Goal: Task Accomplishment & Management: Use online tool/utility

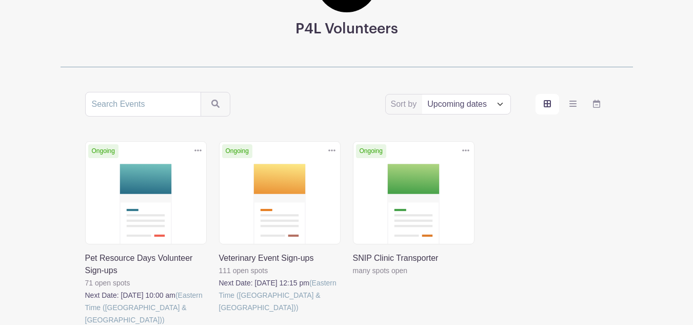
scroll to position [125, 0]
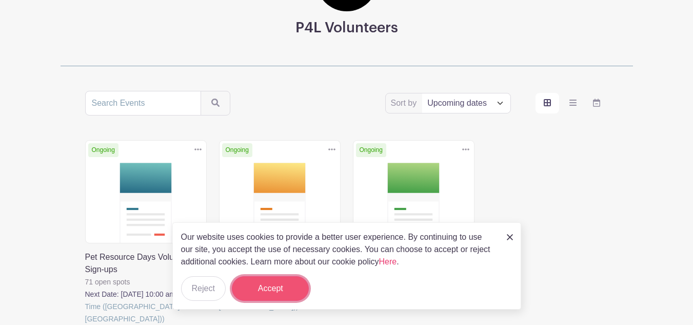
click at [300, 290] on button "Accept" at bounding box center [270, 288] width 77 height 25
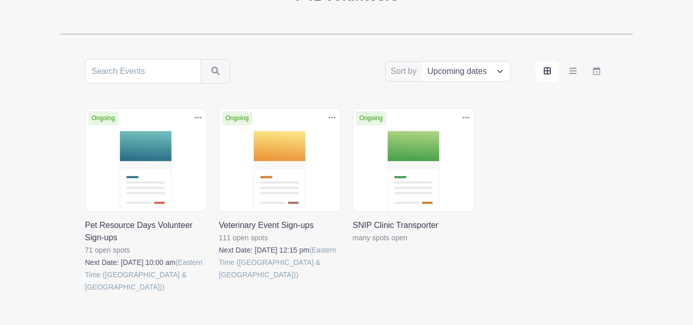
scroll to position [158, 0]
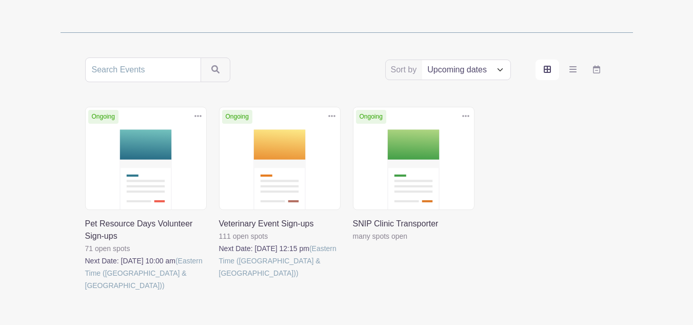
click at [503, 70] on select "Title Recently modified Newest Upcoming dates" at bounding box center [466, 69] width 88 height 19
click at [219, 279] on link at bounding box center [219, 279] width 0 height 0
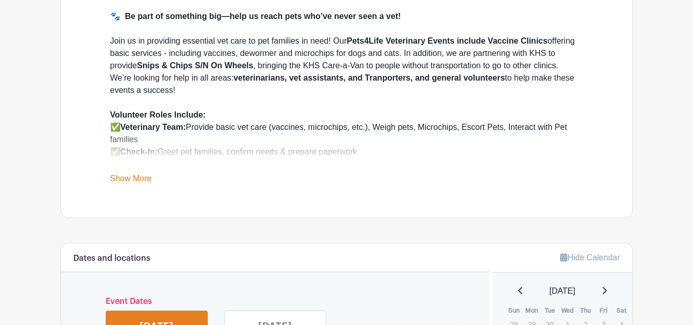
scroll to position [382, 0]
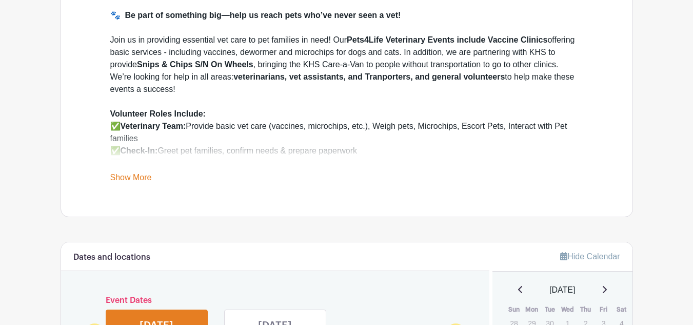
click at [144, 178] on link "Show More" at bounding box center [131, 179] width 42 height 13
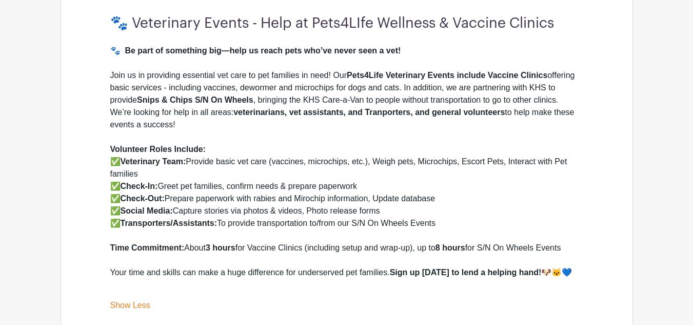
scroll to position [359, 0]
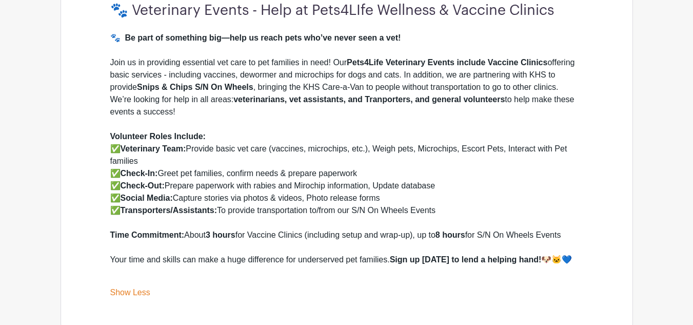
drag, startPoint x: 110, startPoint y: 59, endPoint x: 195, endPoint y: 113, distance: 100.6
click at [195, 113] on div "Join us in providing essential vet care to pet families in need! Our Pets4Life …" at bounding box center [346, 93] width 473 height 74
copy div "Join us in providing essential vet care to pet families in need! Our Pets4Life …"
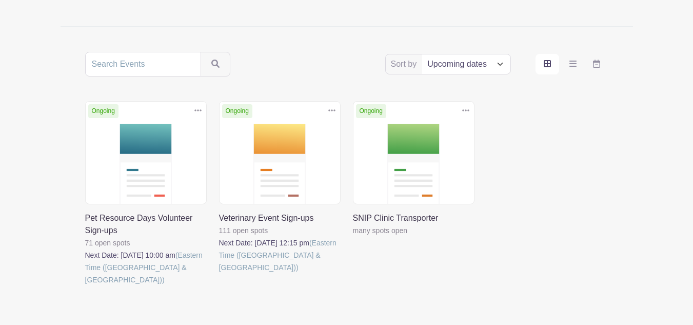
scroll to position [158, 0]
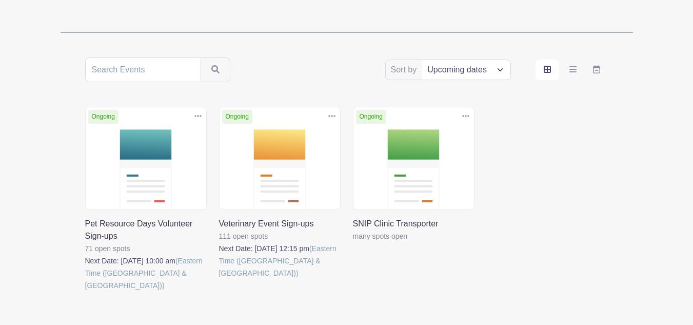
click at [85, 291] on link at bounding box center [85, 291] width 0 height 0
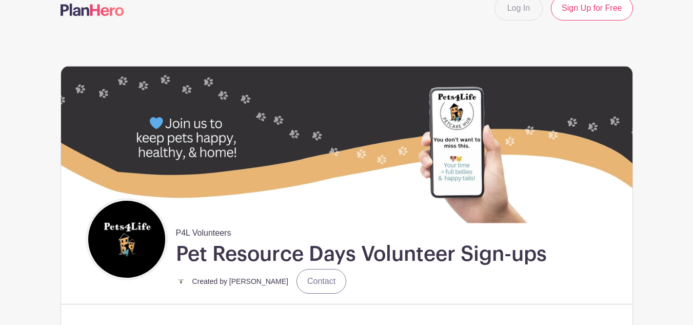
scroll to position [1, 0]
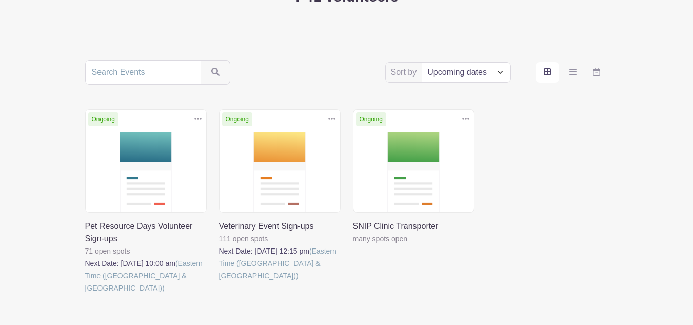
scroll to position [158, 0]
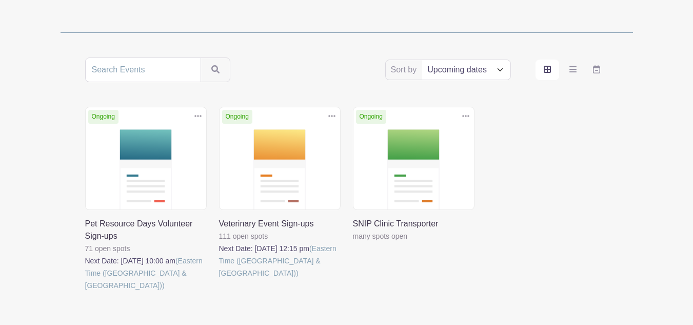
click at [353, 242] on link at bounding box center [353, 242] width 0 height 0
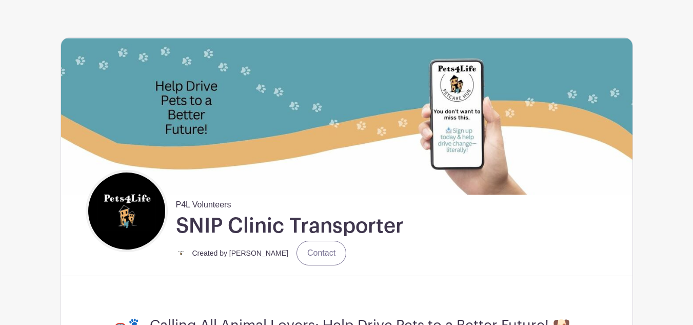
scroll to position [40, 0]
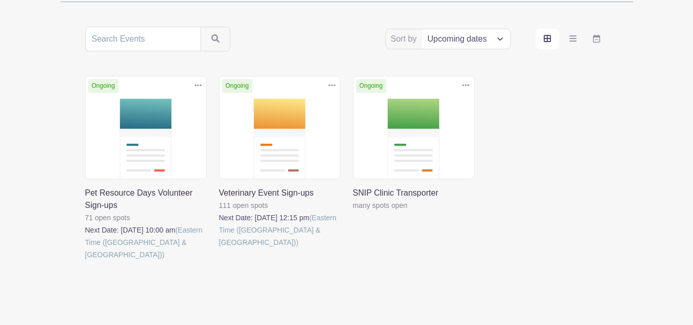
scroll to position [205, 0]
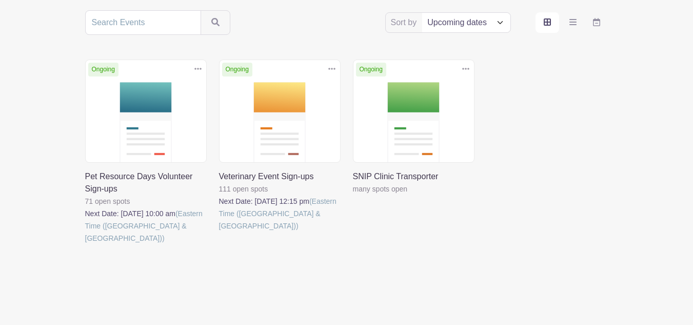
click at [85, 244] on link at bounding box center [85, 244] width 0 height 0
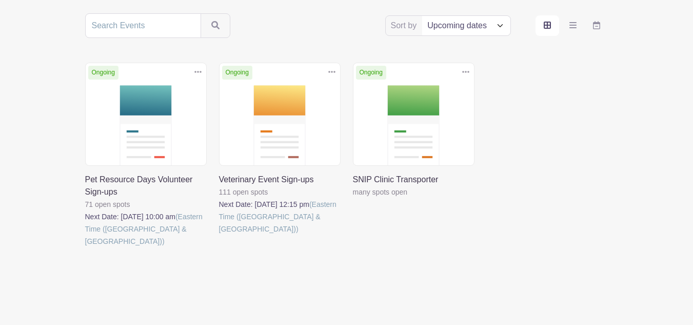
scroll to position [205, 0]
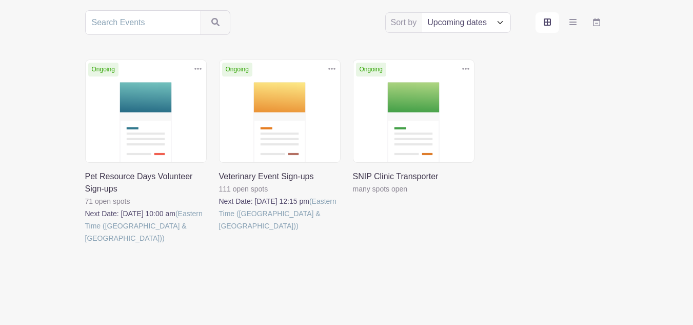
click at [219, 232] on link at bounding box center [219, 232] width 0 height 0
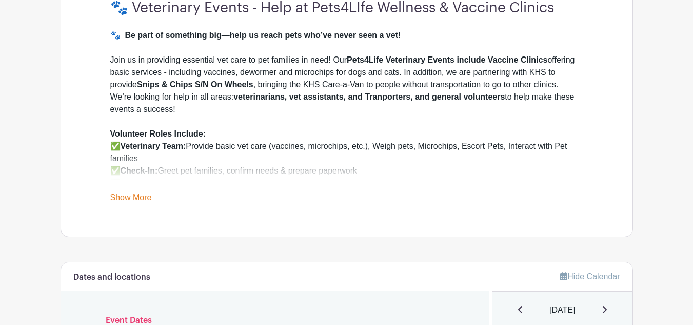
scroll to position [363, 0]
click at [139, 193] on link "Show More" at bounding box center [131, 198] width 42 height 13
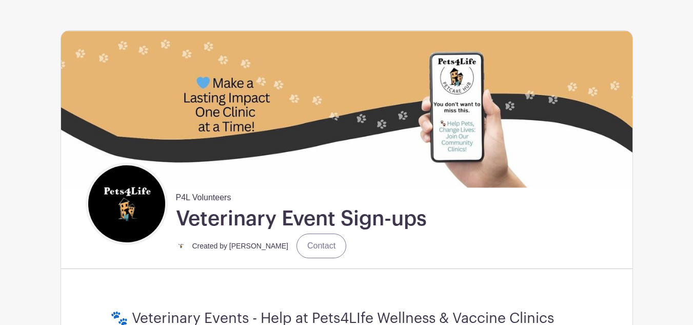
scroll to position [52, 0]
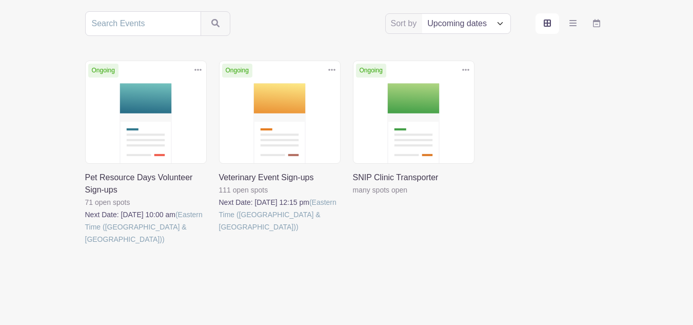
scroll to position [205, 0]
click at [219, 232] on link at bounding box center [219, 232] width 0 height 0
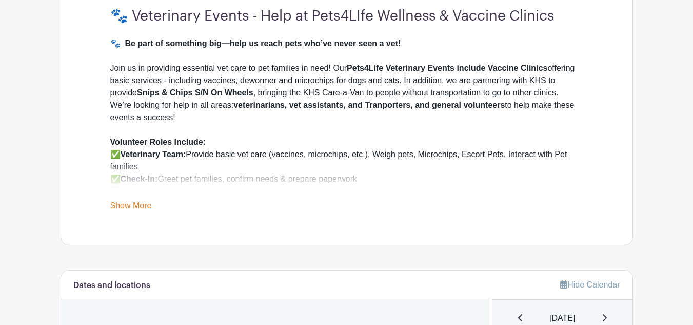
scroll to position [354, 0]
click at [143, 203] on link "Show More" at bounding box center [131, 207] width 42 height 13
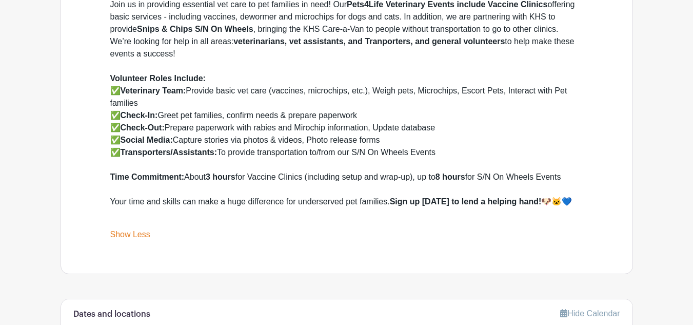
scroll to position [412, 0]
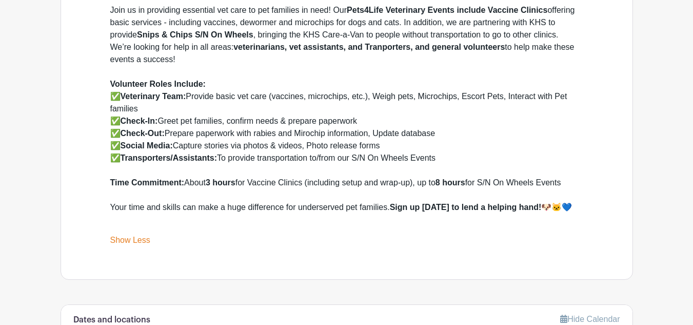
click at [86, 219] on div "🐾 Veterinary Events - Help at Pets4LIfe Wellness & Vaccine Clinics 🐾 Be part of…" at bounding box center [347, 98] width 522 height 362
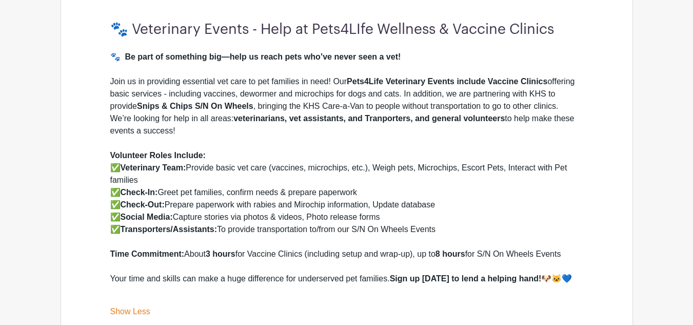
scroll to position [341, 0]
click at [309, 11] on div "🐾 Veterinary Events - Help at Pets4LIfe Wellness & Vaccine Clinics 🐾 Be part of…" at bounding box center [347, 169] width 522 height 362
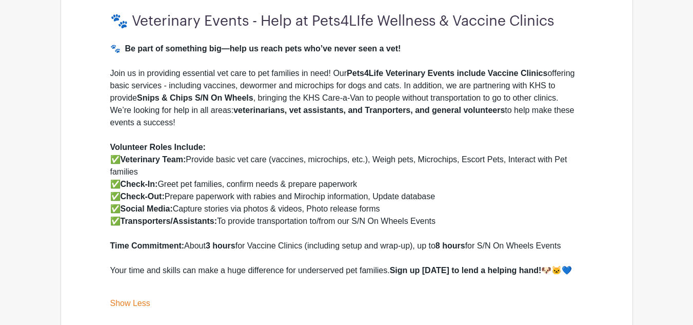
scroll to position [349, 0]
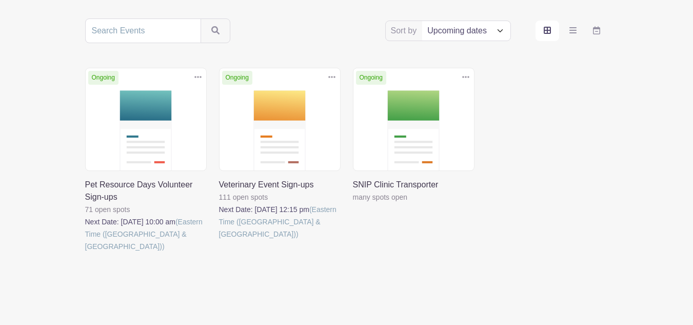
scroll to position [205, 0]
